Goal: Information Seeking & Learning: Learn about a topic

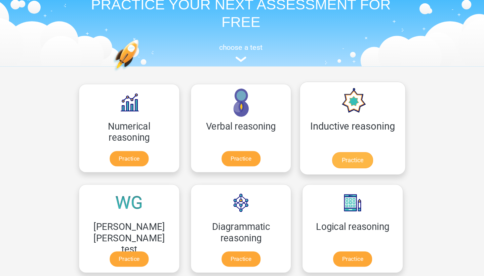
scroll to position [25, 0]
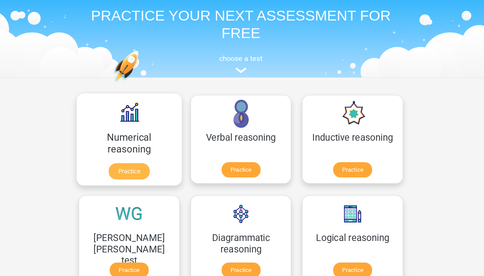
click at [120, 159] on link "Practice" at bounding box center [139, 157] width 38 height 15
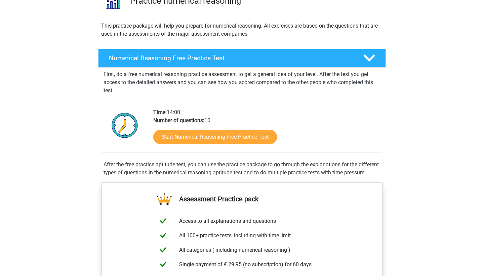
scroll to position [73, 0]
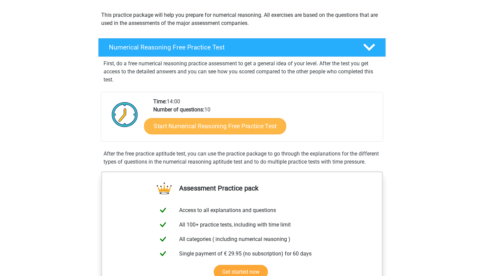
click at [246, 125] on link "Start Numerical Reasoning Free Practice Test" at bounding box center [215, 126] width 142 height 16
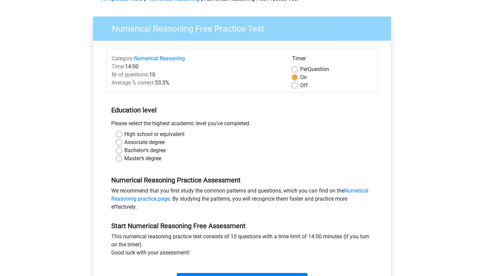
scroll to position [32, 0]
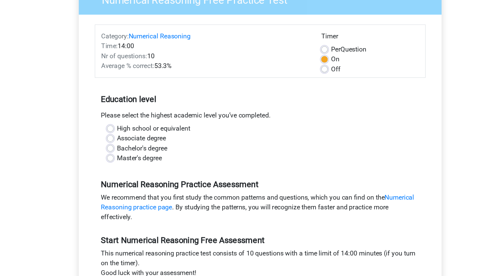
drag, startPoint x: 83, startPoint y: 99, endPoint x: 159, endPoint y: 99, distance: 75.6
click at [159, 126] on div "Please select the highest academic level you’ve completed." at bounding box center [242, 131] width 272 height 11
click at [162, 126] on div "Please select the highest academic level you’ve completed." at bounding box center [242, 131] width 272 height 11
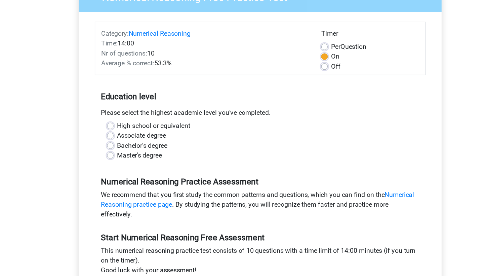
click at [124, 153] on label "Bachelor's degree" at bounding box center [144, 157] width 41 height 8
click at [116, 153] on input "Bachelor's degree" at bounding box center [118, 156] width 5 height 7
radio input "true"
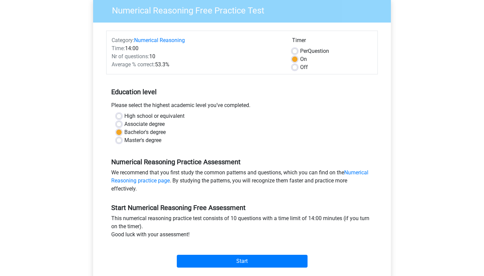
scroll to position [95, 0]
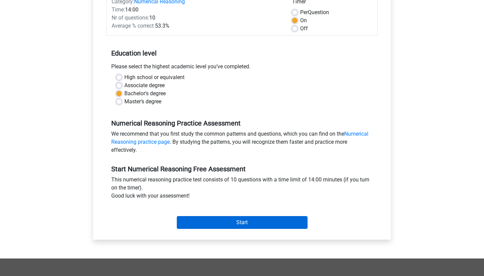
click at [225, 219] on input "Start" at bounding box center [242, 222] width 131 height 13
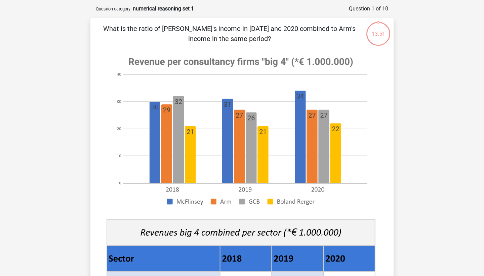
scroll to position [20, 0]
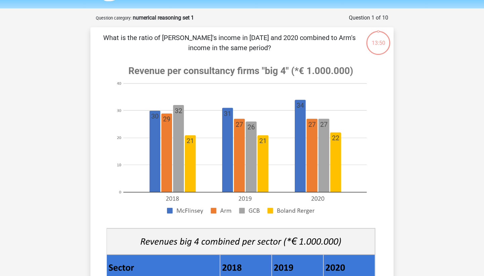
drag, startPoint x: 111, startPoint y: 39, endPoint x: 257, endPoint y: 44, distance: 146.0
click at [257, 44] on p "What is the ratio of McFlinsey's income in 2018 and 2020 combined to Arm's inco…" at bounding box center [229, 43] width 257 height 20
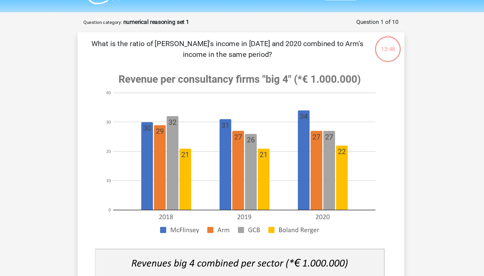
scroll to position [13, 0]
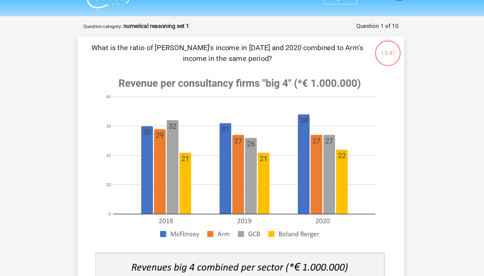
drag, startPoint x: 180, startPoint y: 41, endPoint x: 279, endPoint y: 43, distance: 98.5
click at [278, 43] on p "What is the ratio of McFlinsey's income in 2018 and 2020 combined to Arm's inco…" at bounding box center [229, 49] width 257 height 20
click at [279, 43] on p "What is the ratio of McFlinsey's income in 2018 and 2020 combined to Arm's inco…" at bounding box center [229, 49] width 257 height 20
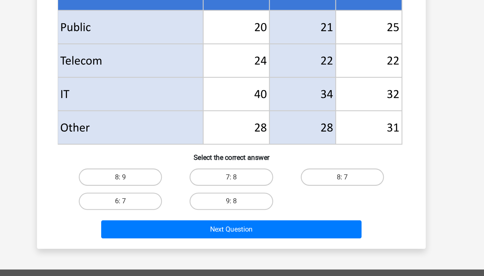
scroll to position [250, 0]
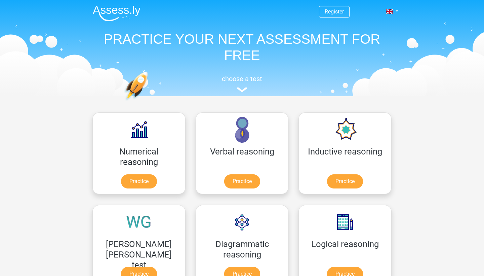
scroll to position [25, 20]
